Goal: Navigation & Orientation: Find specific page/section

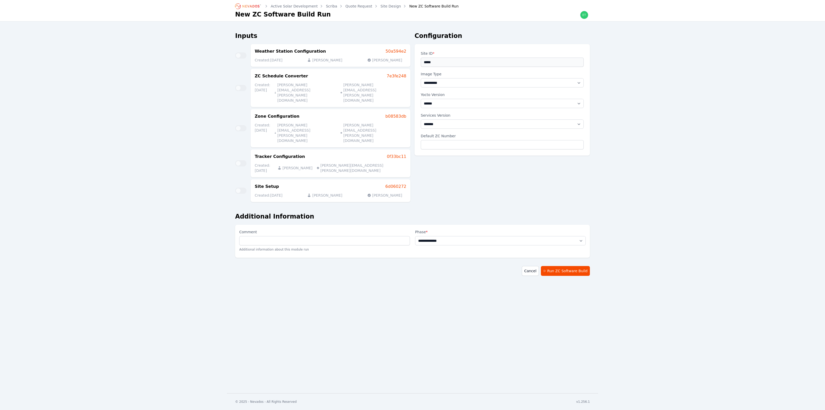
click at [383, 7] on link "Site Design" at bounding box center [391, 6] width 21 height 5
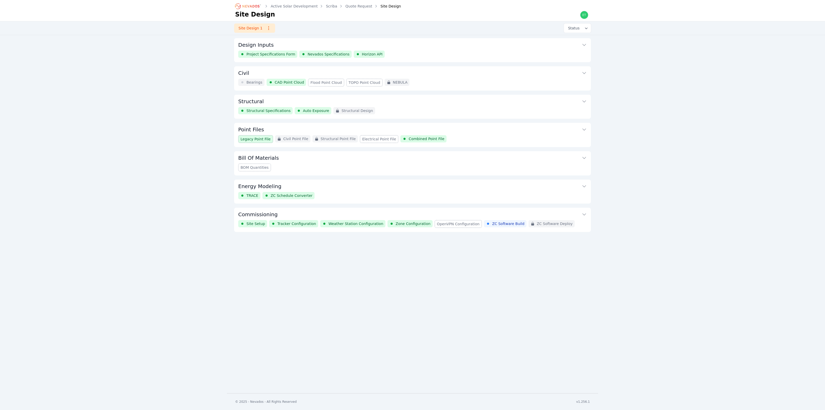
click at [508, 211] on button "Commissioning" at bounding box center [412, 214] width 349 height 12
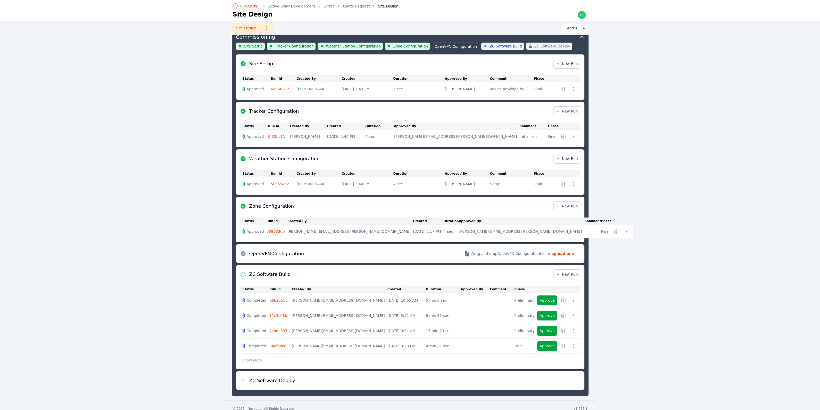
scroll to position [182, 0]
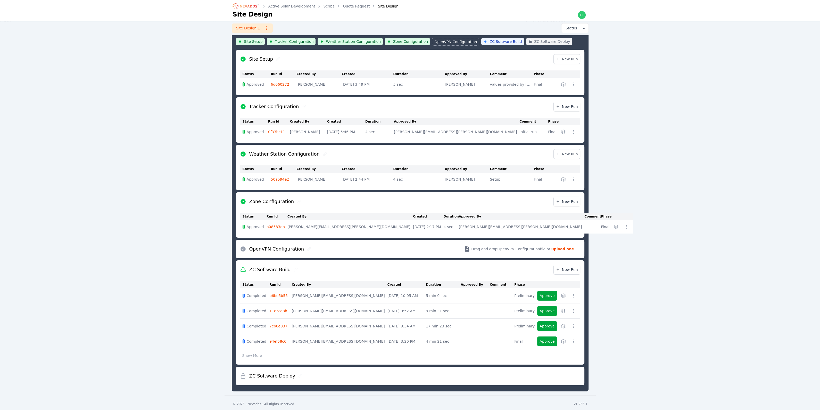
click at [275, 294] on link "b6be5b55" at bounding box center [278, 295] width 18 height 4
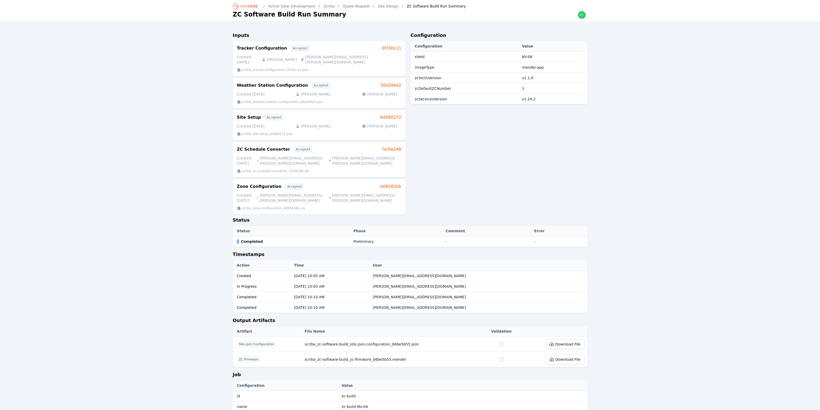
scroll to position [168, 0]
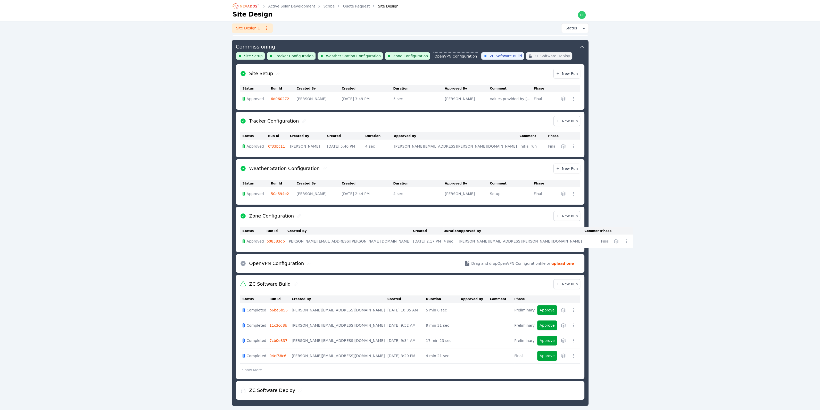
click at [273, 325] on link "11c3cd8b" at bounding box center [278, 325] width 18 height 4
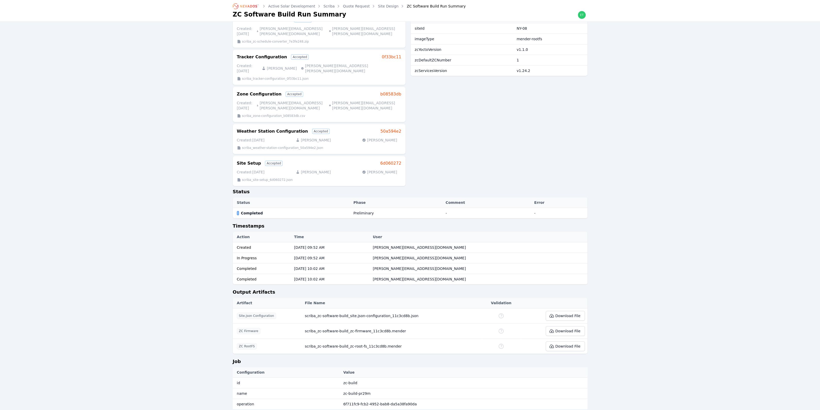
scroll to position [42, 0]
